Goal: Transaction & Acquisition: Purchase product/service

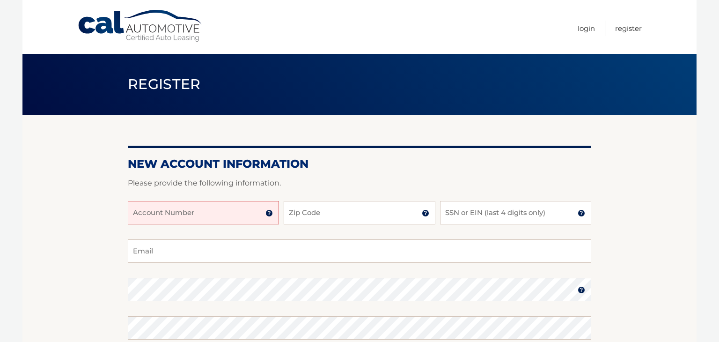
click at [180, 218] on input "Account Number" at bounding box center [203, 212] width 151 height 23
click at [270, 212] on img at bounding box center [268, 212] width 7 height 7
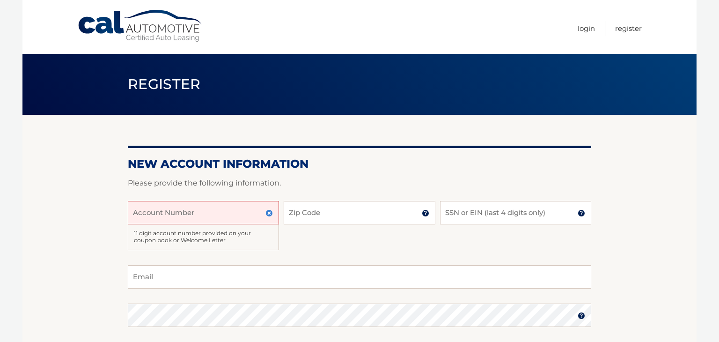
click at [167, 216] on input "Account Number" at bounding box center [203, 212] width 151 height 23
type input "44455536216"
click at [364, 219] on input "Zip Code" at bounding box center [359, 212] width 151 height 23
type input "10304"
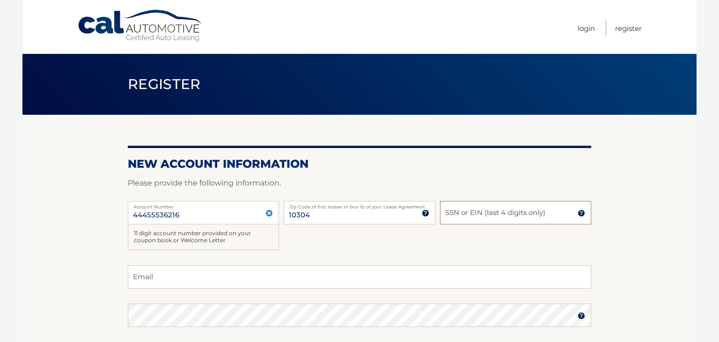
click at [456, 215] on input "SSN or EIN (last 4 digits only)" at bounding box center [515, 212] width 151 height 23
type input "0434"
click at [266, 275] on input "Email" at bounding box center [359, 276] width 463 height 23
type input "oskor2001@yahoo.com"
click at [691, 277] on section "New Account Information Please provide the following information. 44455536216 A…" at bounding box center [359, 310] width 674 height 391
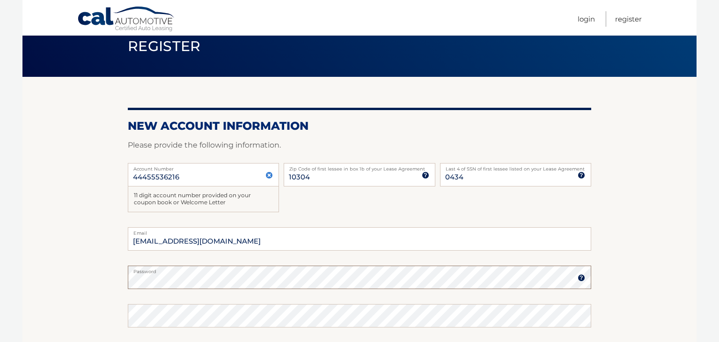
scroll to position [120, 0]
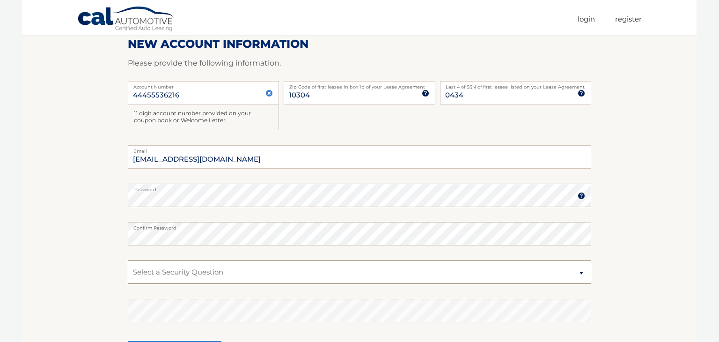
click at [257, 274] on select "Select a Security Question What was the name of your elementary school? What is…" at bounding box center [359, 271] width 463 height 23
select select "2"
click at [128, 260] on select "Select a Security Question What was the name of your elementary school? What is…" at bounding box center [359, 271] width 463 height 23
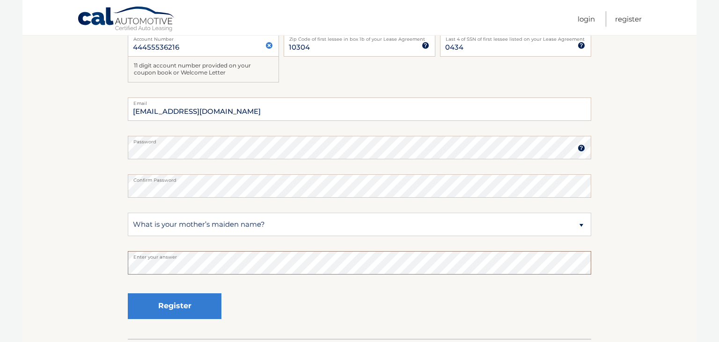
scroll to position [164, 0]
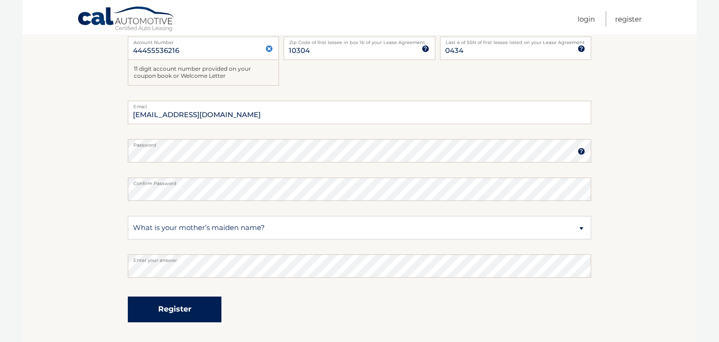
click at [179, 319] on button "Register" at bounding box center [175, 309] width 94 height 26
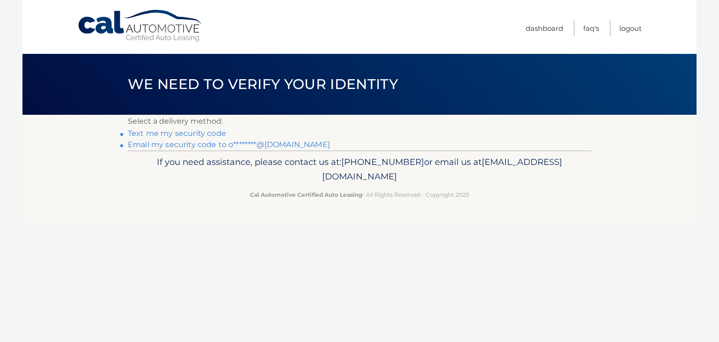
click at [164, 135] on link "Text me my security code" at bounding box center [177, 133] width 98 height 9
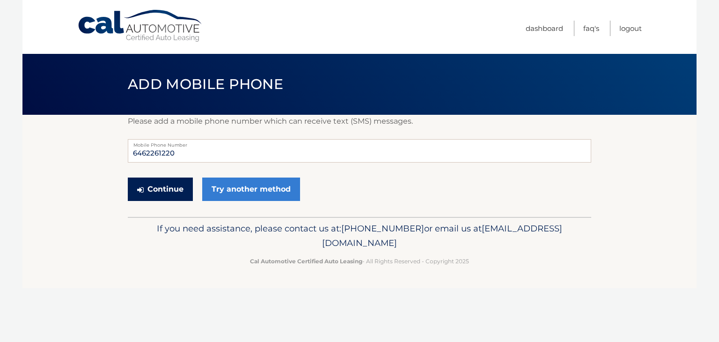
click at [167, 189] on button "Continue" at bounding box center [160, 188] width 65 height 23
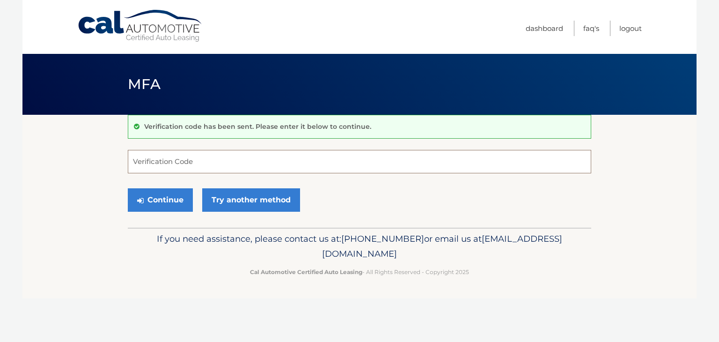
click at [297, 154] on input "Verification Code" at bounding box center [359, 161] width 463 height 23
type input "454051"
click at [156, 205] on button "Continue" at bounding box center [160, 199] width 65 height 23
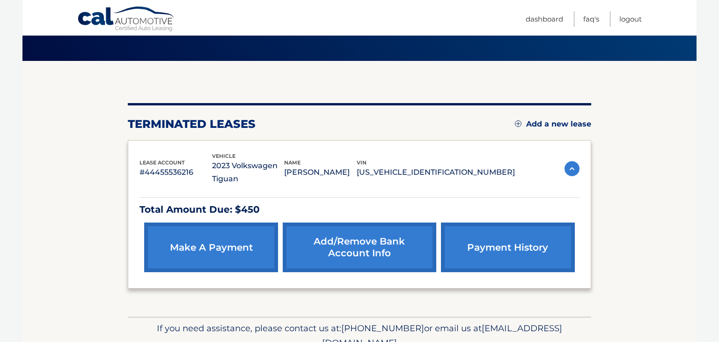
scroll to position [77, 0]
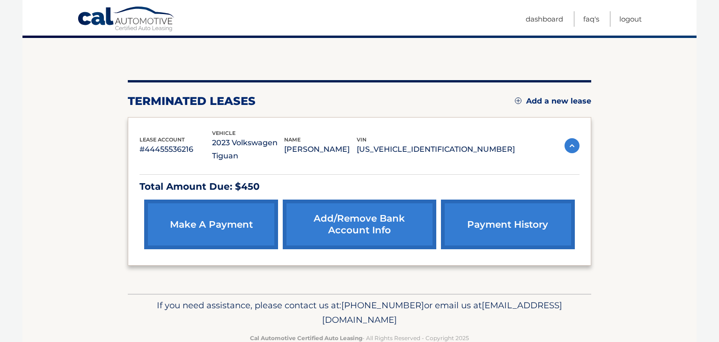
click at [203, 224] on link "make a payment" at bounding box center [211, 224] width 134 height 50
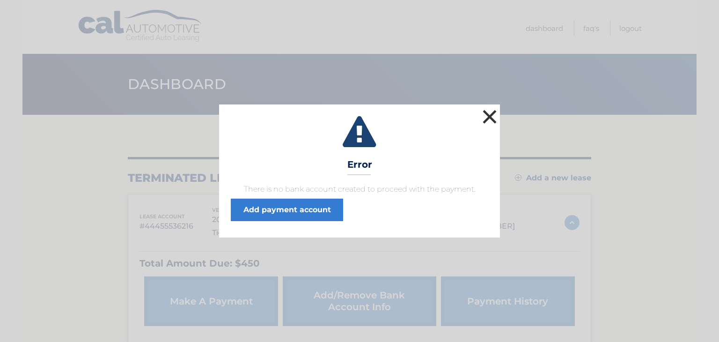
click at [489, 113] on button "×" at bounding box center [489, 116] width 19 height 19
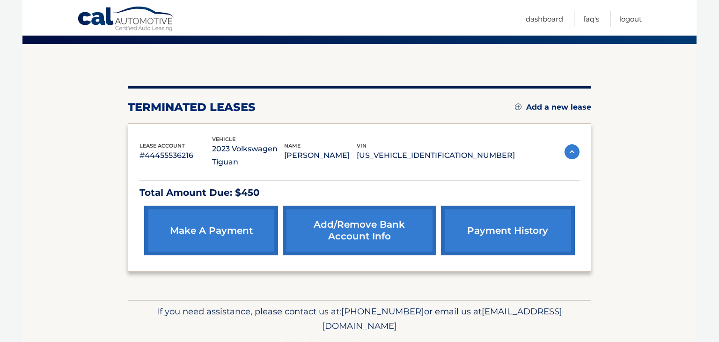
scroll to position [72, 0]
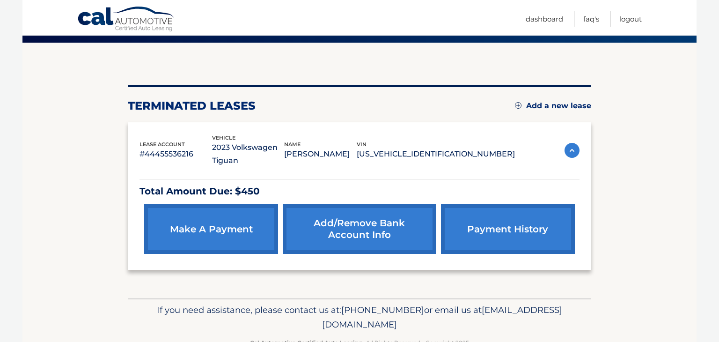
click at [370, 225] on link "Add/Remove bank account info" at bounding box center [359, 229] width 153 height 50
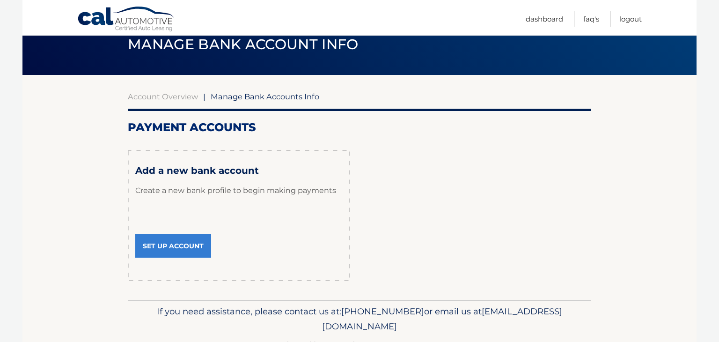
scroll to position [46, 0]
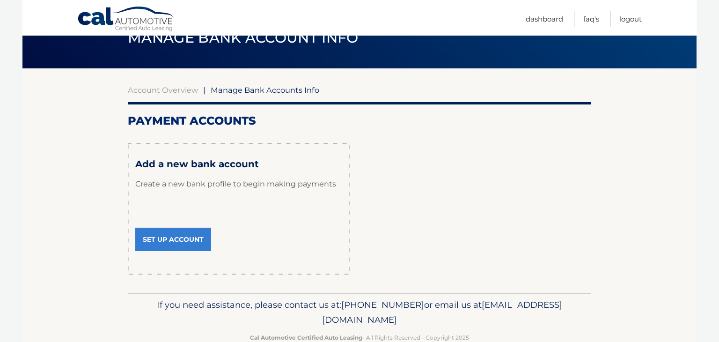
click at [177, 241] on link "Set Up Account" at bounding box center [173, 238] width 76 height 23
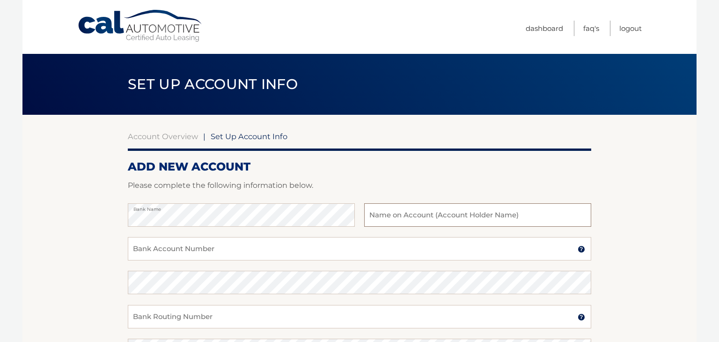
click at [439, 212] on input "text" at bounding box center [477, 214] width 227 height 23
type input "Olena Skorokhodova"
click at [206, 246] on input "Bank Account Number" at bounding box center [359, 248] width 463 height 23
type input "52115440"
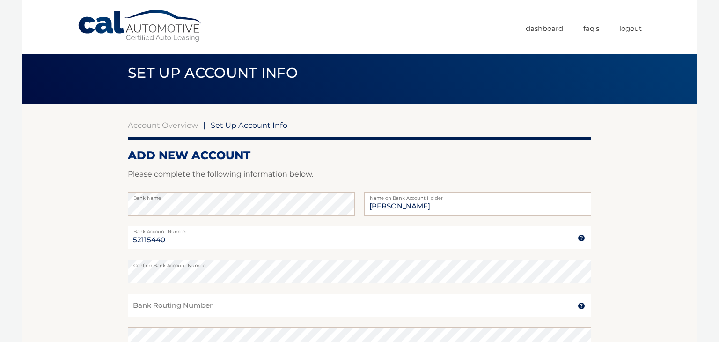
scroll to position [15, 0]
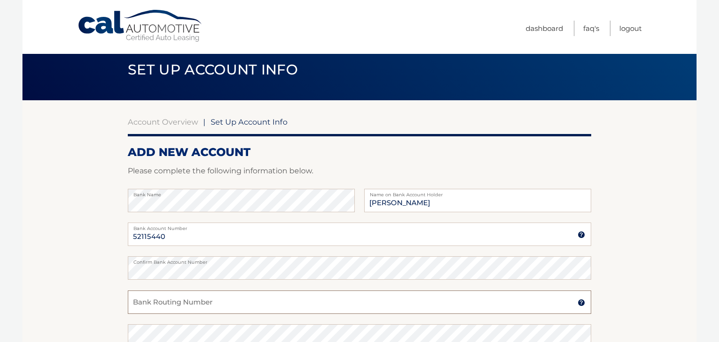
click at [251, 298] on input "Bank Routing Number" at bounding box center [359, 301] width 463 height 23
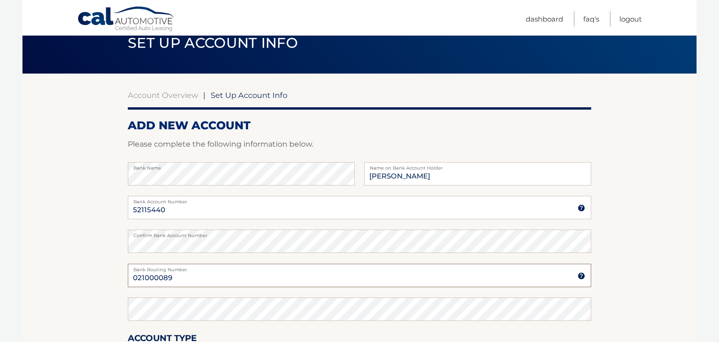
scroll to position [45, 0]
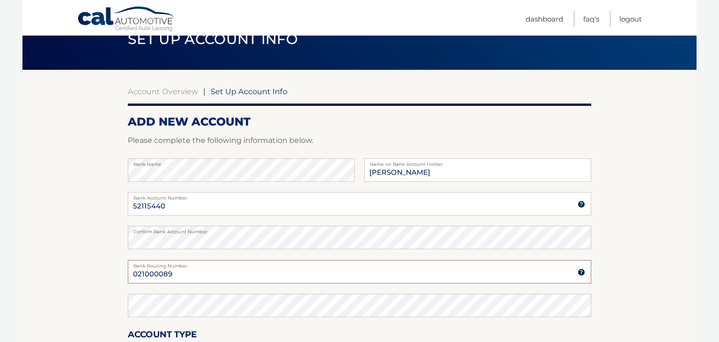
type input "021000089"
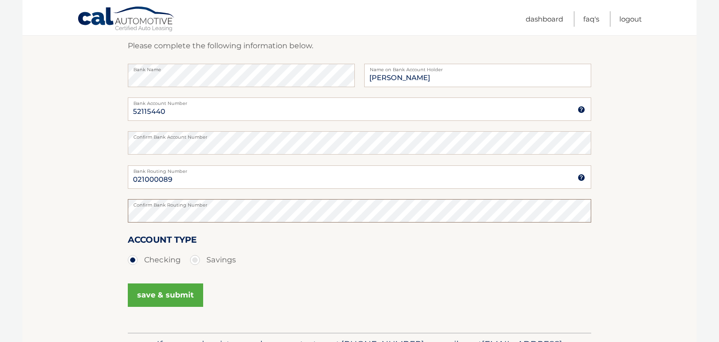
scroll to position [147, 0]
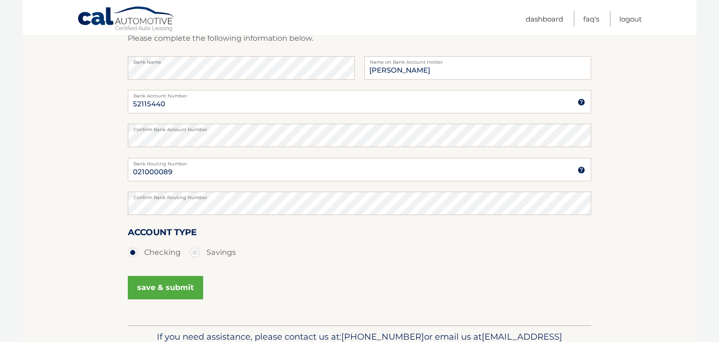
click at [153, 288] on button "save & submit" at bounding box center [165, 287] width 75 height 23
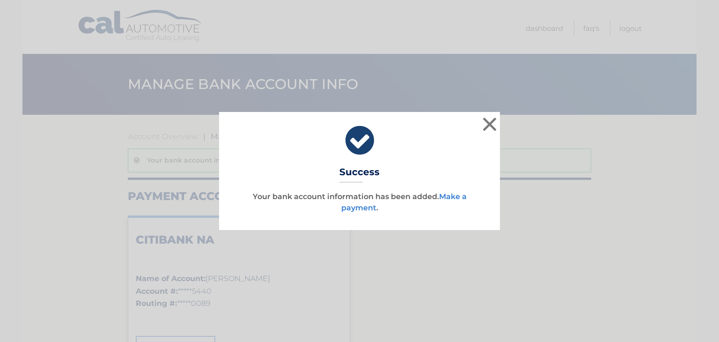
click at [453, 198] on link "Make a payment" at bounding box center [403, 202] width 125 height 20
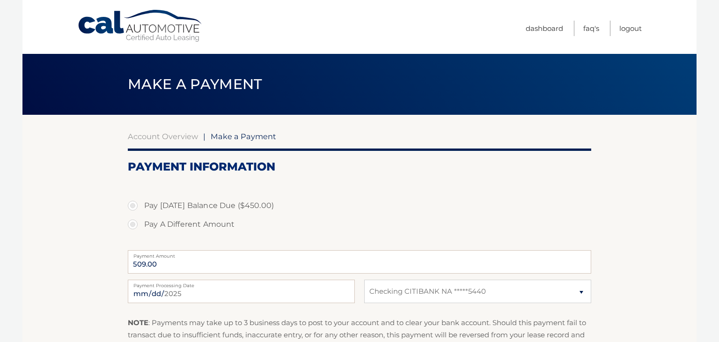
select select "ZDE5MjM0YjAtMmU2ZS00Y2Y5LWFkNGEtMzFhNTA1ODk4ZjA5"
click at [132, 206] on label "Pay [DATE] Balance Due ($450.00)" at bounding box center [359, 205] width 463 height 19
click at [132, 206] on input "Pay [DATE] Balance Due ($450.00)" at bounding box center [135, 203] width 9 height 15
radio input "true"
type input "450.00"
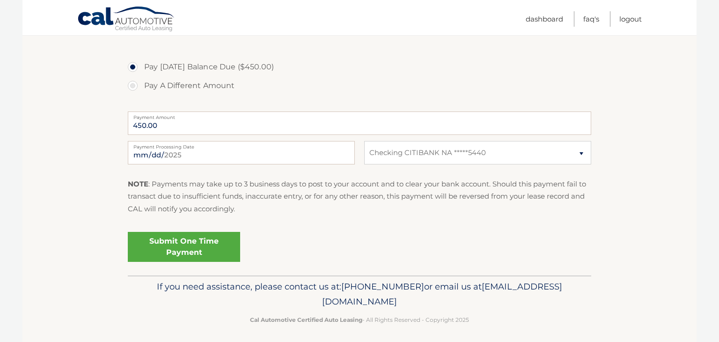
scroll to position [138, 0]
click at [183, 250] on link "Submit One Time Payment" at bounding box center [184, 248] width 112 height 30
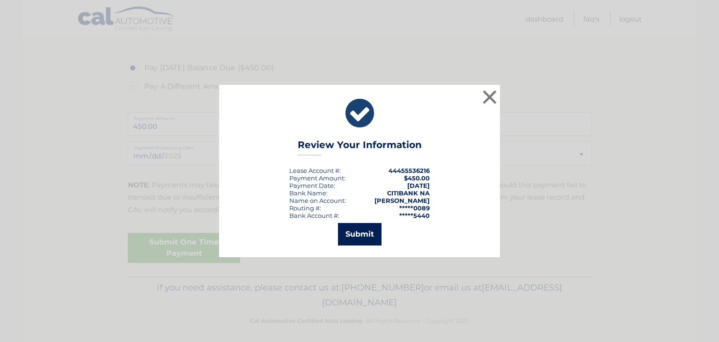
click at [360, 235] on button "Submit" at bounding box center [360, 234] width 44 height 22
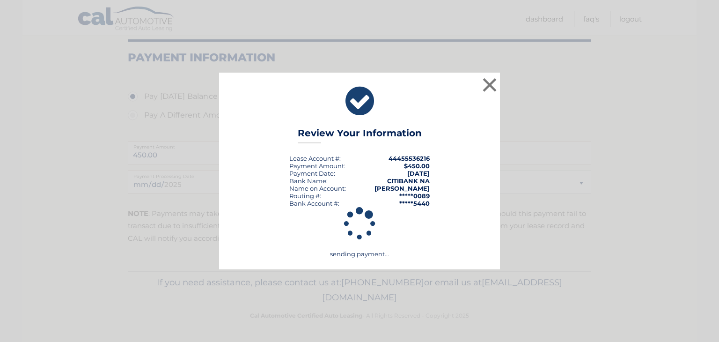
scroll to position [109, 0]
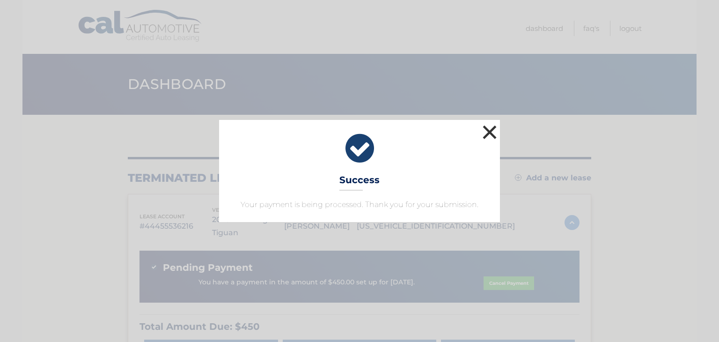
click at [489, 130] on button "×" at bounding box center [489, 132] width 19 height 19
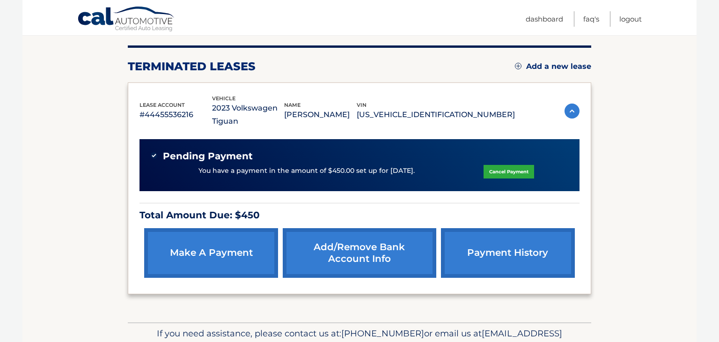
scroll to position [111, 0]
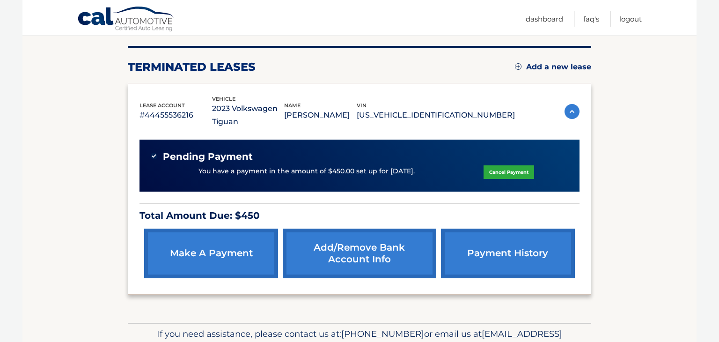
click at [511, 251] on link "payment history" at bounding box center [508, 253] width 134 height 50
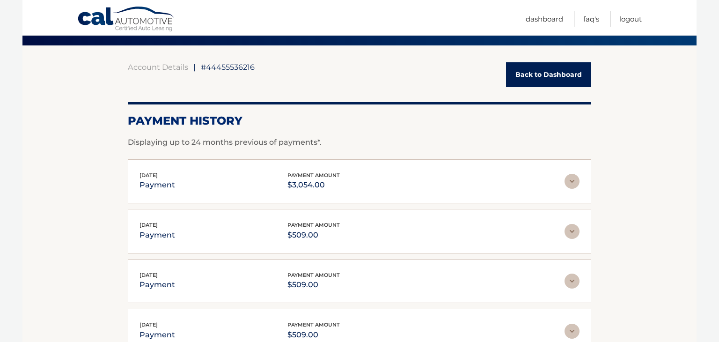
scroll to position [28, 0]
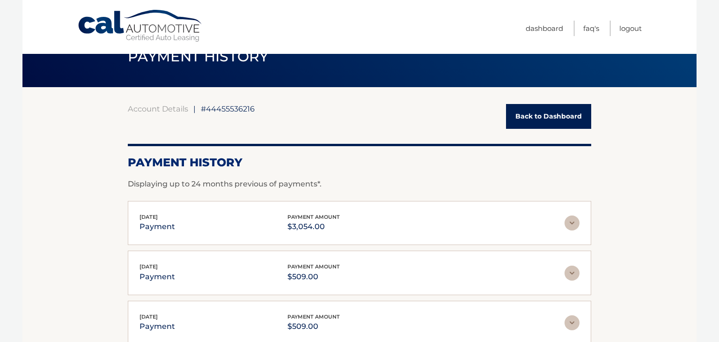
click at [559, 116] on link "Back to Dashboard" at bounding box center [548, 116] width 85 height 25
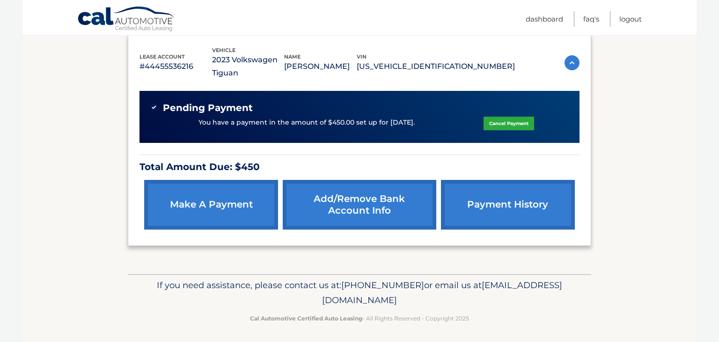
scroll to position [161, 0]
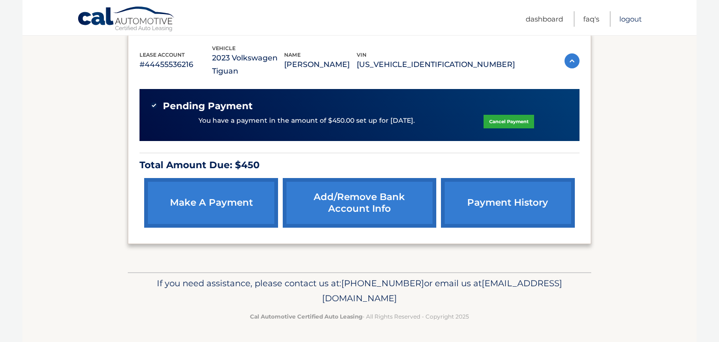
click at [635, 19] on link "Logout" at bounding box center [630, 18] width 22 height 15
